Goal: Navigation & Orientation: Go to known website

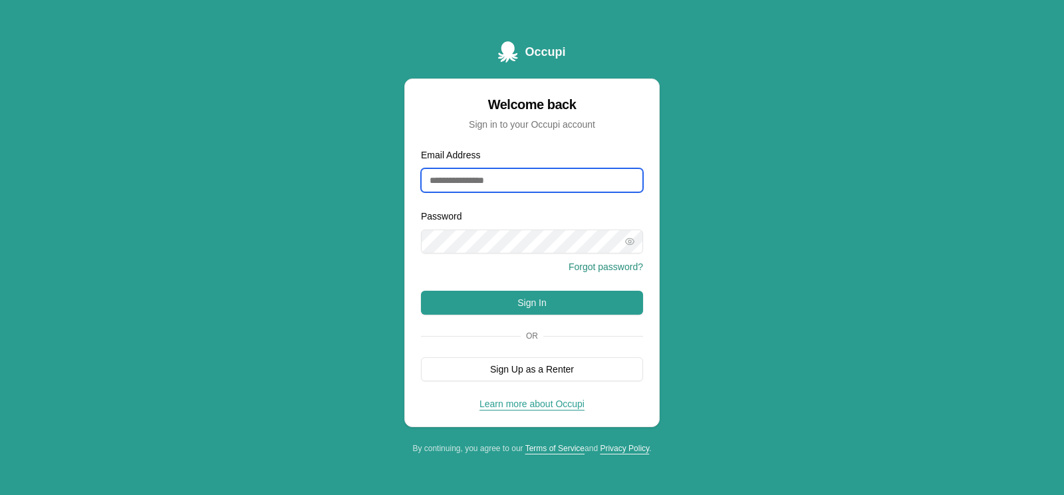
click at [543, 177] on input "Email Address" at bounding box center [532, 180] width 222 height 24
type input "**********"
click at [630, 239] on icon "button" at bounding box center [629, 241] width 11 height 11
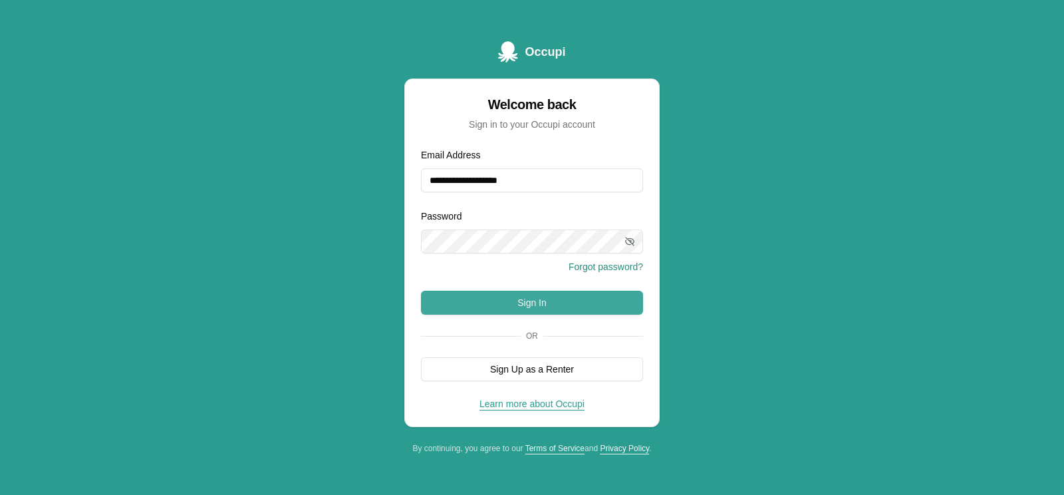
click at [543, 302] on button "Sign In" at bounding box center [532, 303] width 222 height 24
